Goal: Navigation & Orientation: Find specific page/section

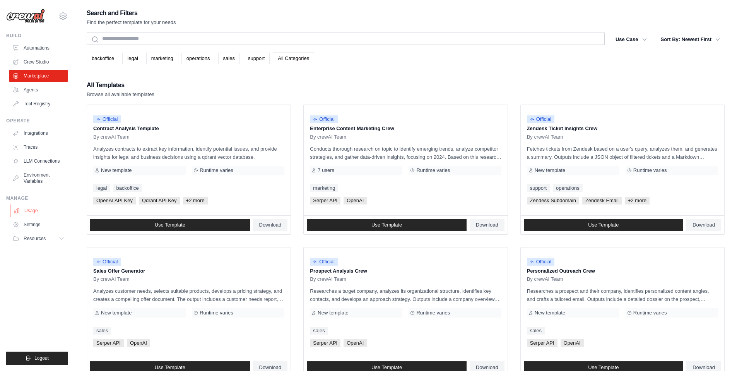
click at [33, 211] on link "Usage" at bounding box center [39, 210] width 58 height 12
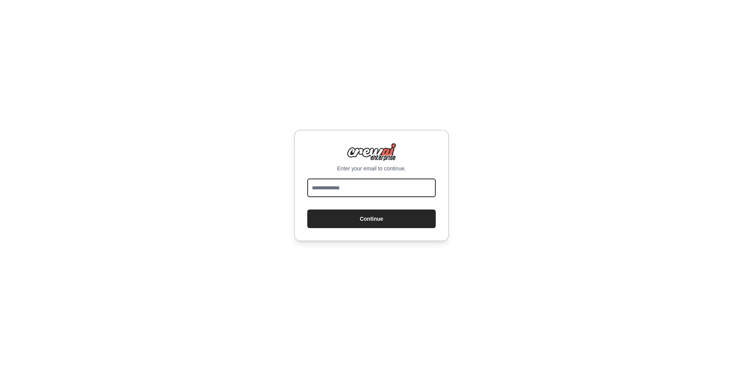
click at [324, 188] on input "email" at bounding box center [371, 187] width 128 height 19
type input "**********"
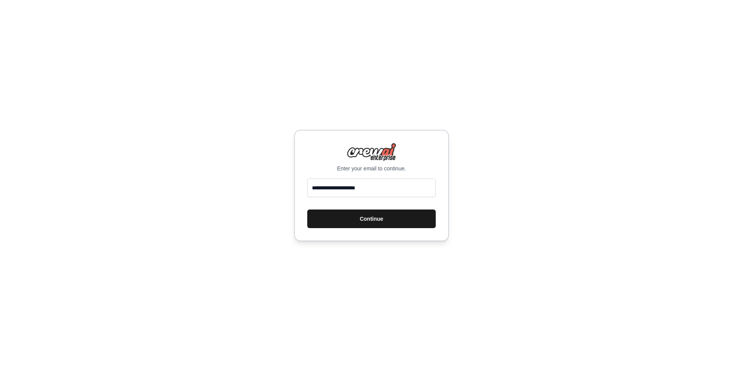
click at [393, 224] on button "Continue" at bounding box center [371, 218] width 128 height 19
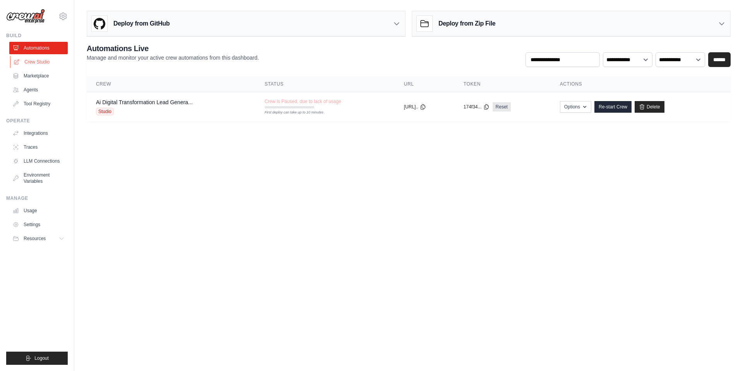
click at [39, 62] on link "Crew Studio" at bounding box center [39, 62] width 58 height 12
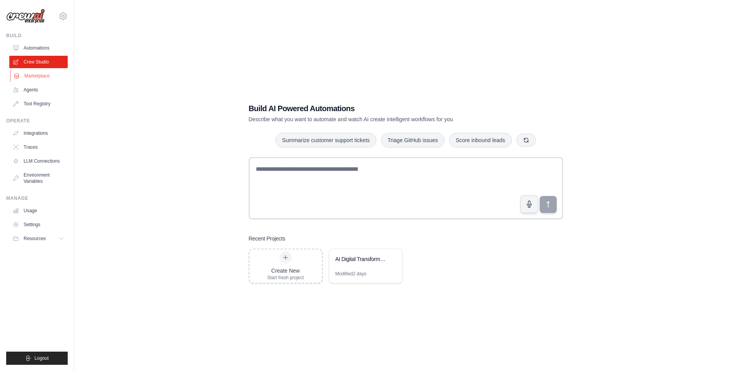
click at [43, 77] on link "Marketplace" at bounding box center [39, 76] width 58 height 12
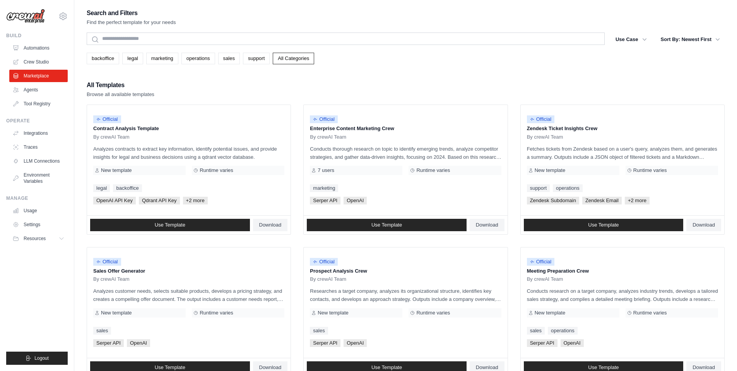
click at [273, 97] on div "All Templates Browse all available templates" at bounding box center [406, 89] width 638 height 19
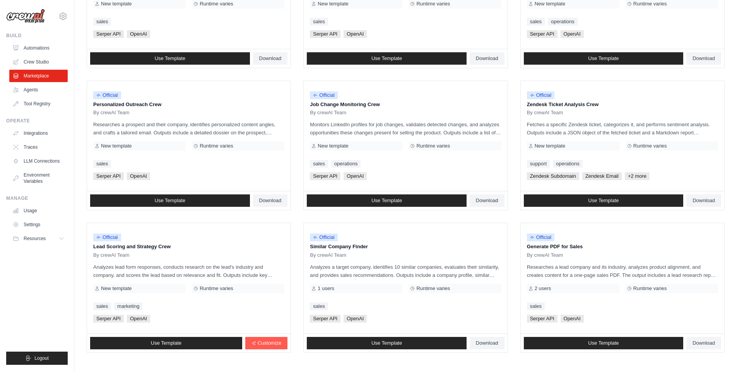
scroll to position [310, 0]
